Goal: Information Seeking & Learning: Understand process/instructions

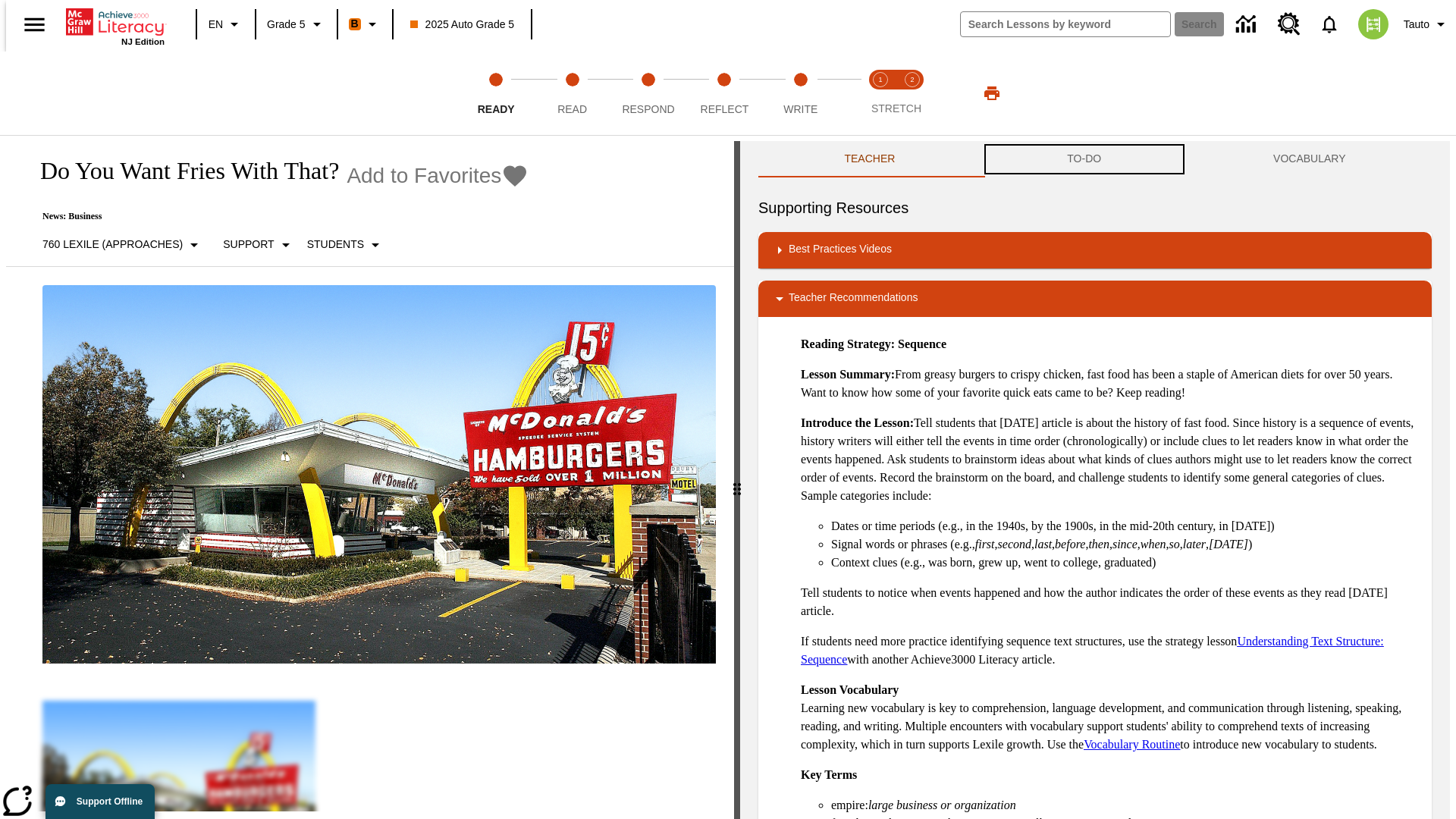
click at [1084, 159] on button "TO-DO" at bounding box center [1084, 159] width 207 height 36
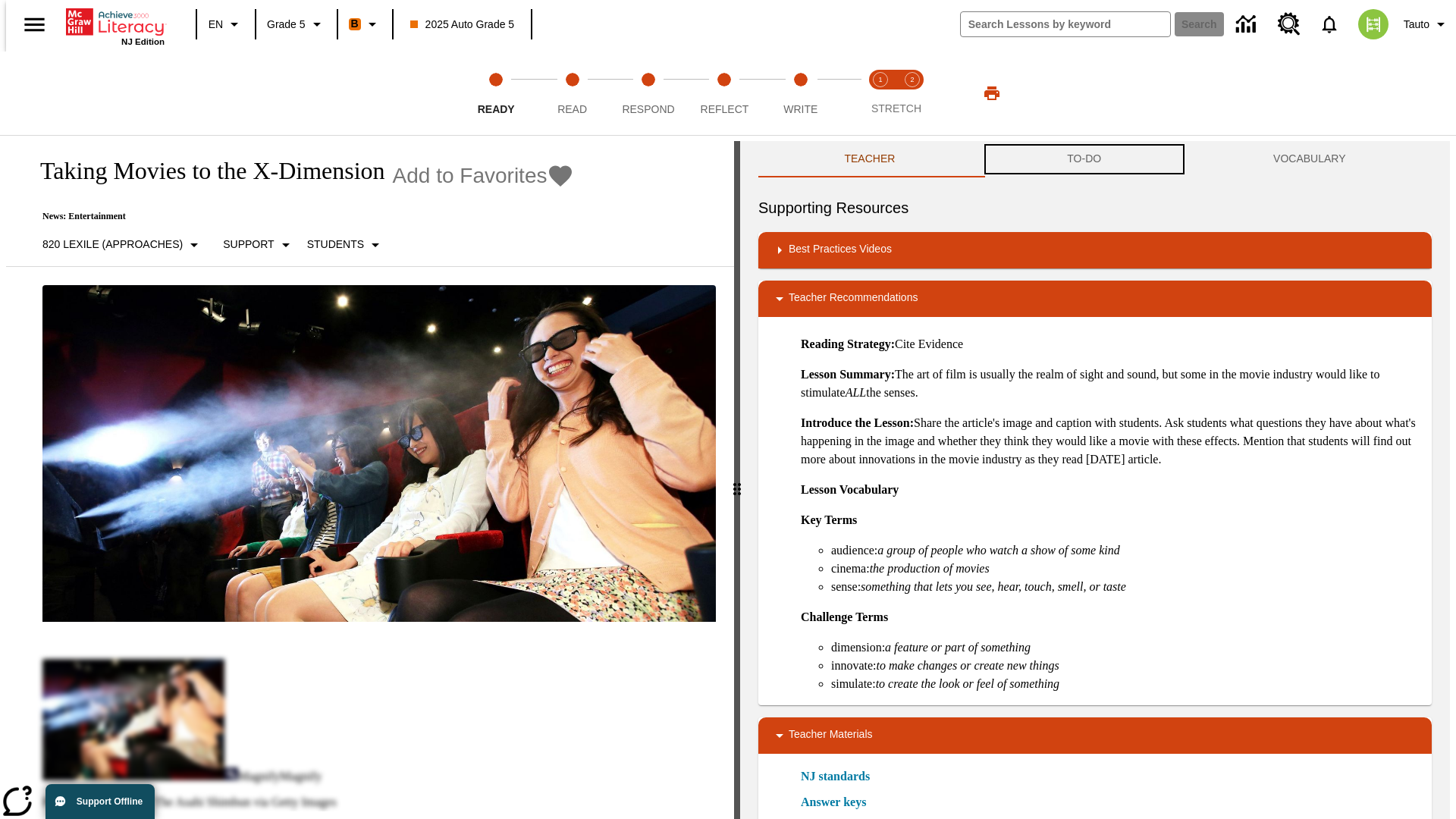
click at [1084, 159] on button "TO-DO" at bounding box center [1084, 159] width 207 height 36
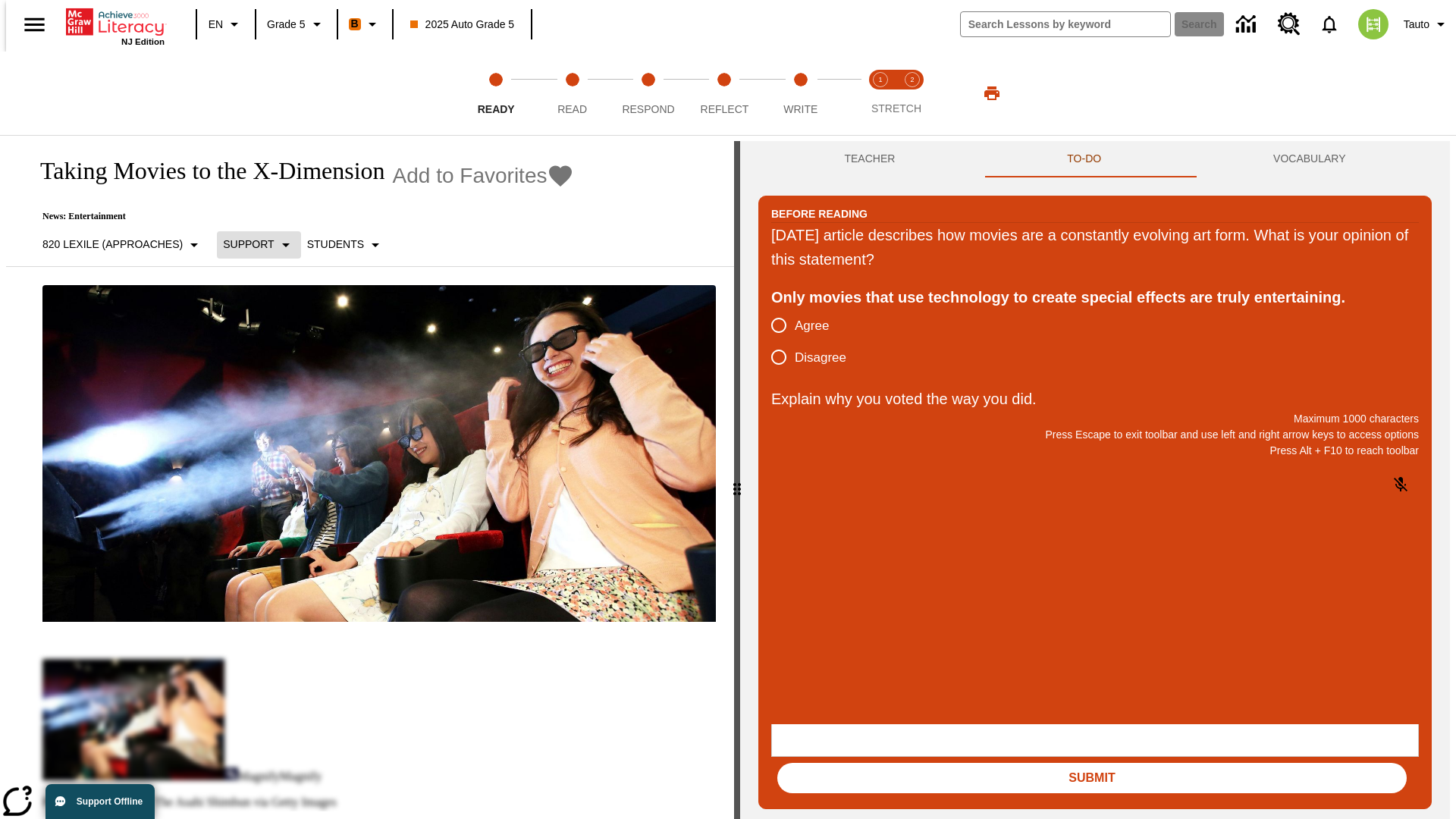
click at [251, 244] on p "Support" at bounding box center [248, 244] width 51 height 16
click at [268, 333] on p "Support" at bounding box center [268, 333] width 89 height 16
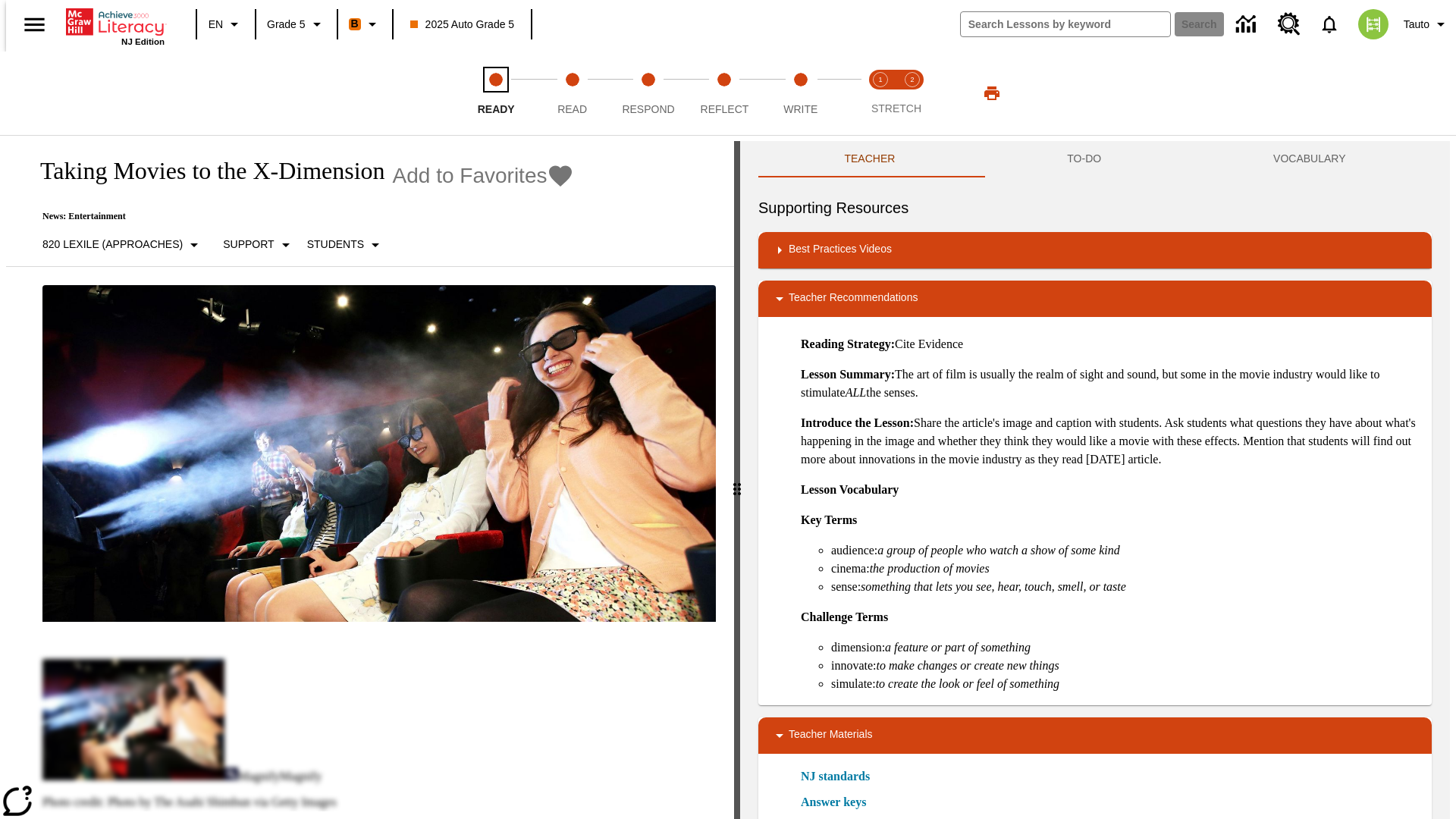
click at [496, 93] on span "Ready" at bounding box center [496, 102] width 37 height 27
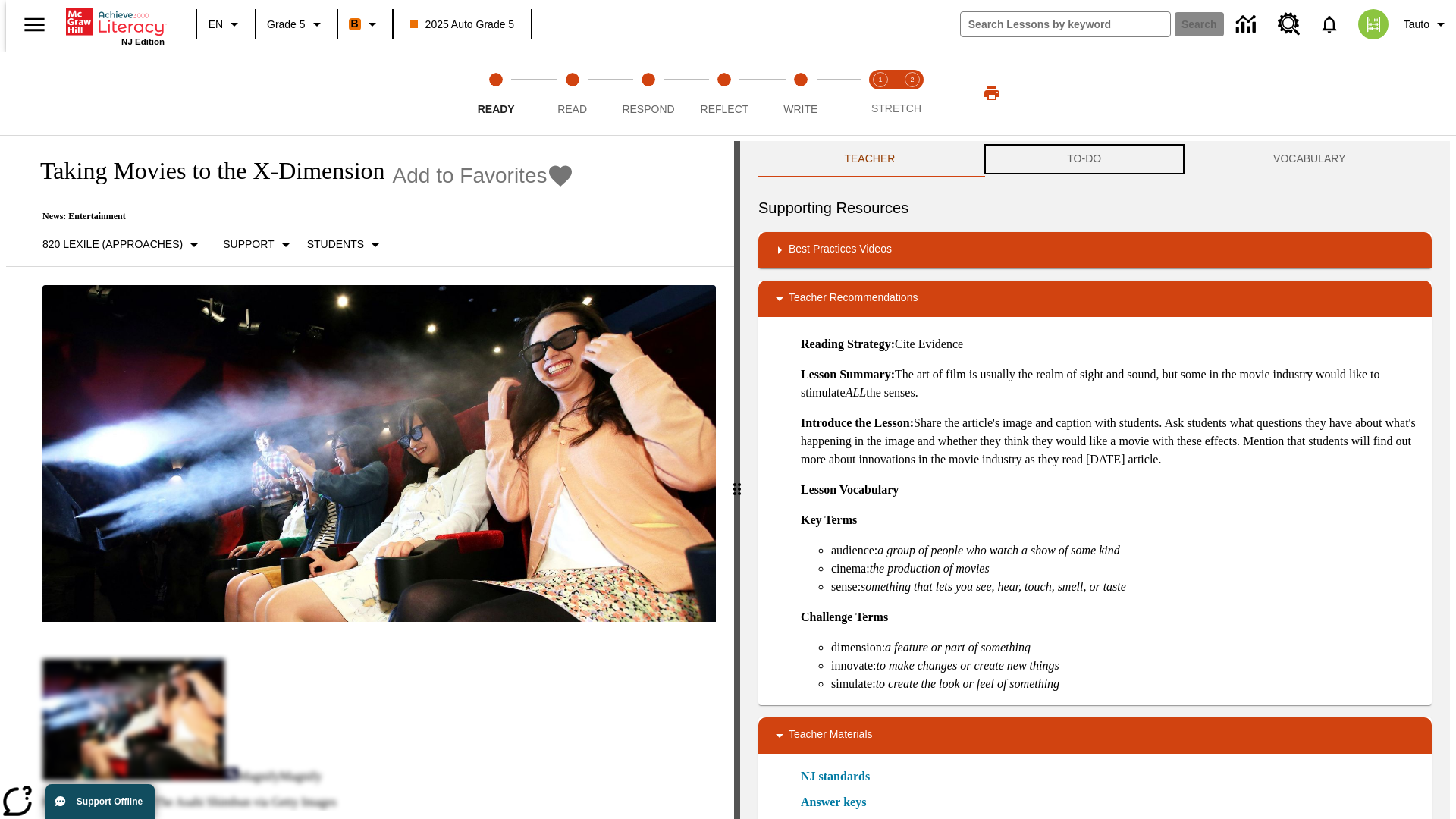
click at [1084, 159] on button "TO-DO" at bounding box center [1084, 159] width 207 height 36
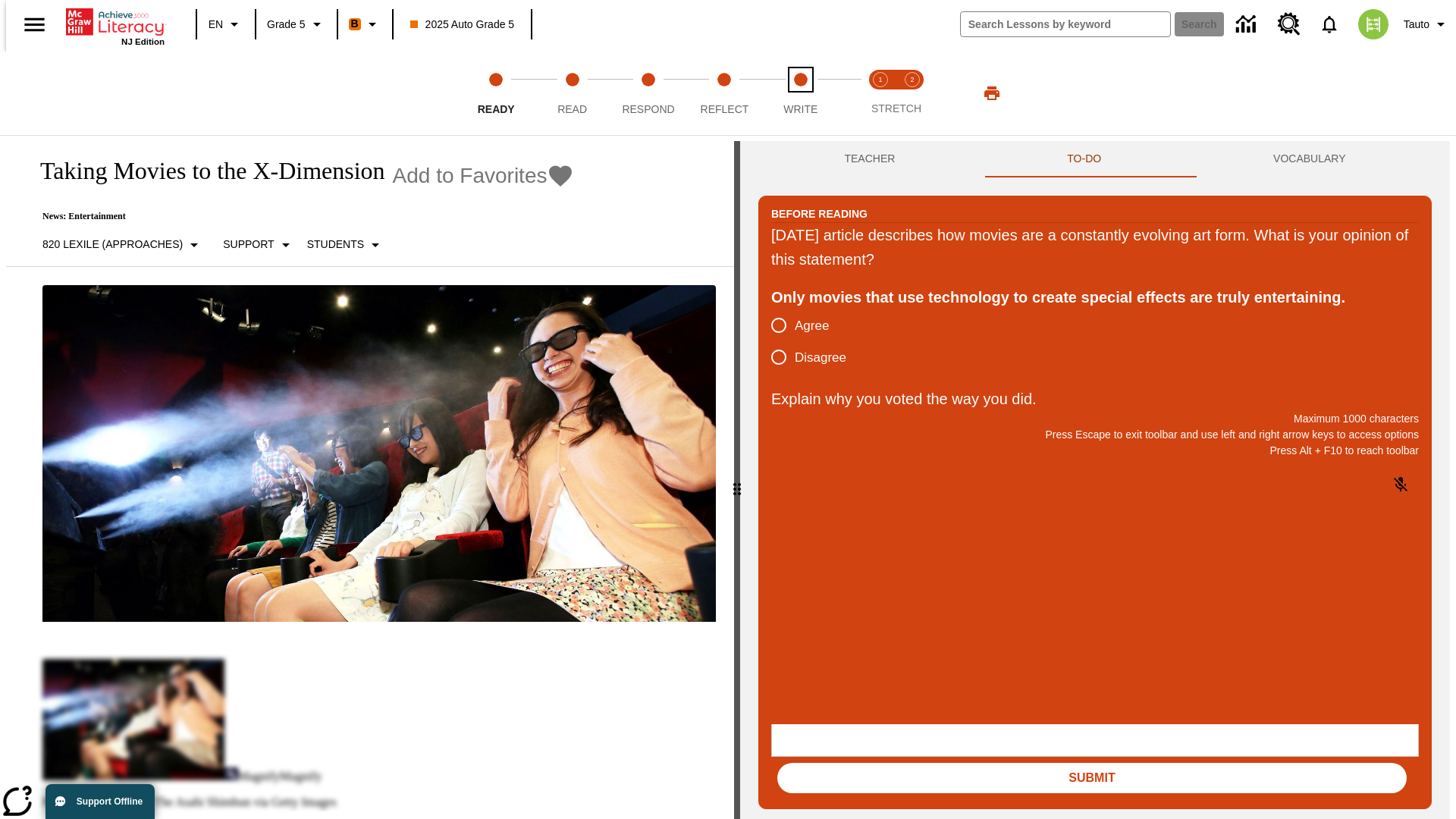
click at [800, 93] on span "Write" at bounding box center [800, 102] width 34 height 27
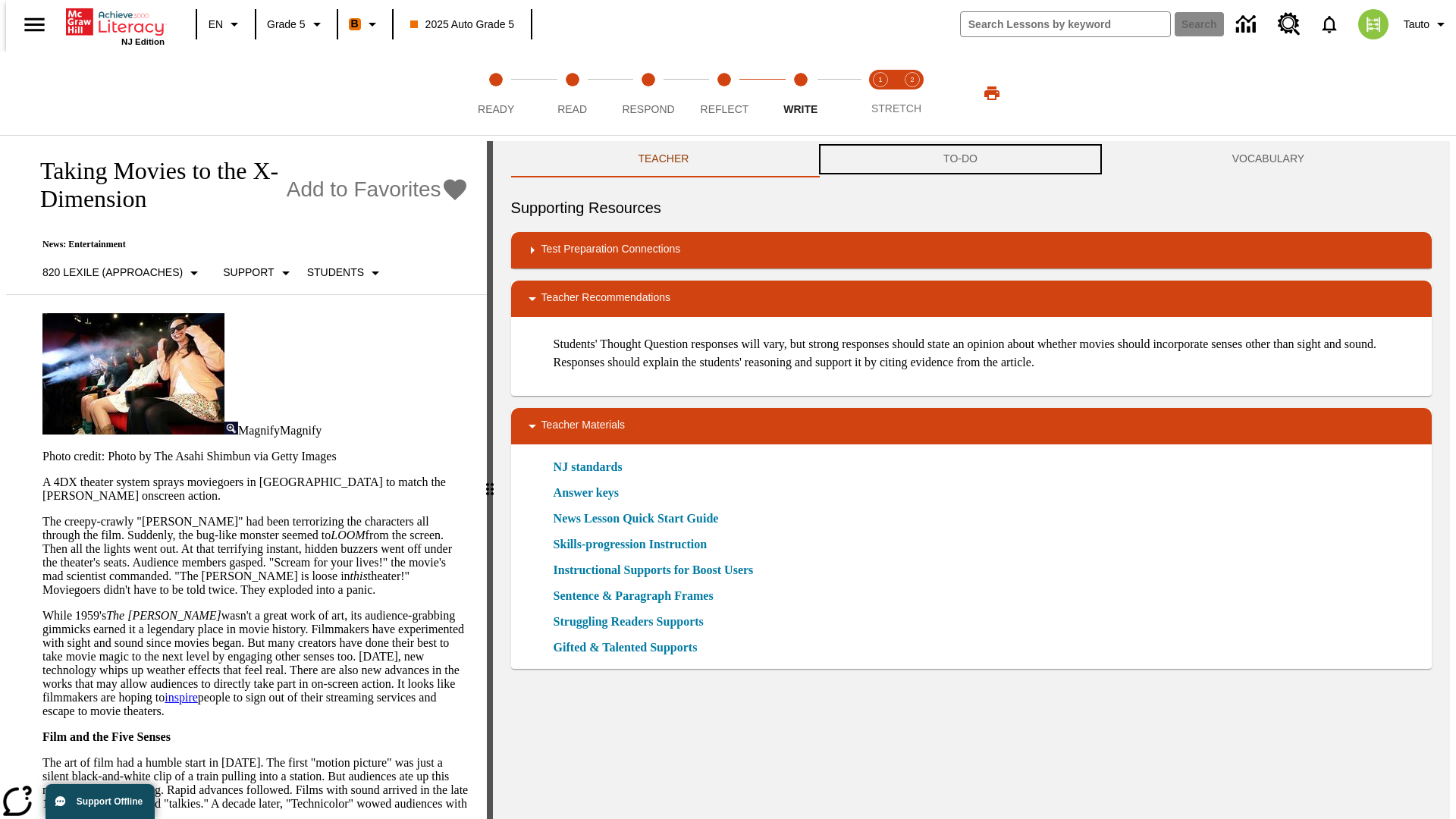
scroll to position [1, 0]
